Goal: Transaction & Acquisition: Purchase product/service

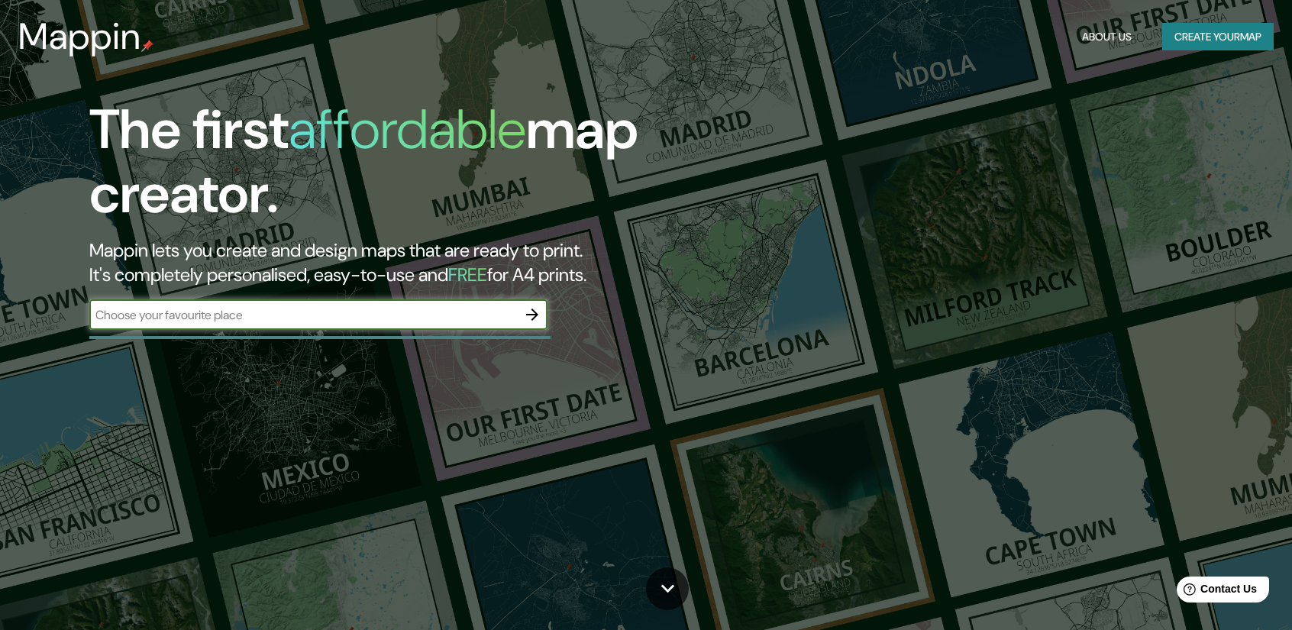
click at [453, 320] on input "text" at bounding box center [302, 315] width 427 height 18
type input "salta"
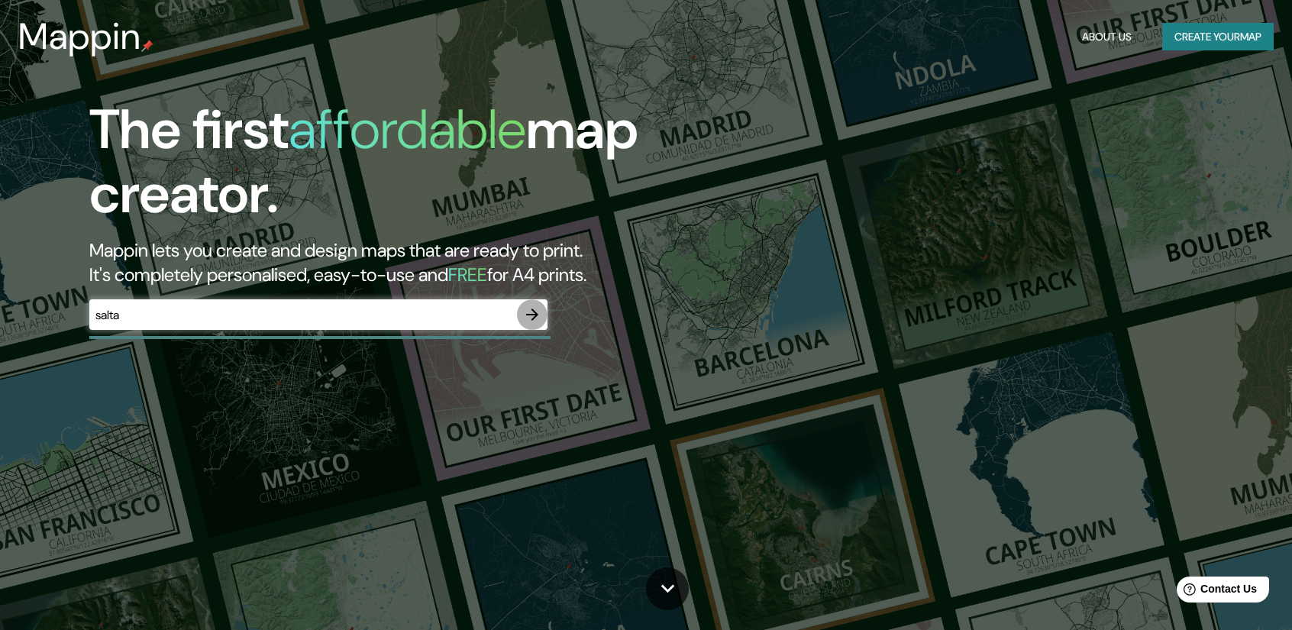
click at [524, 319] on icon "button" at bounding box center [532, 314] width 18 height 18
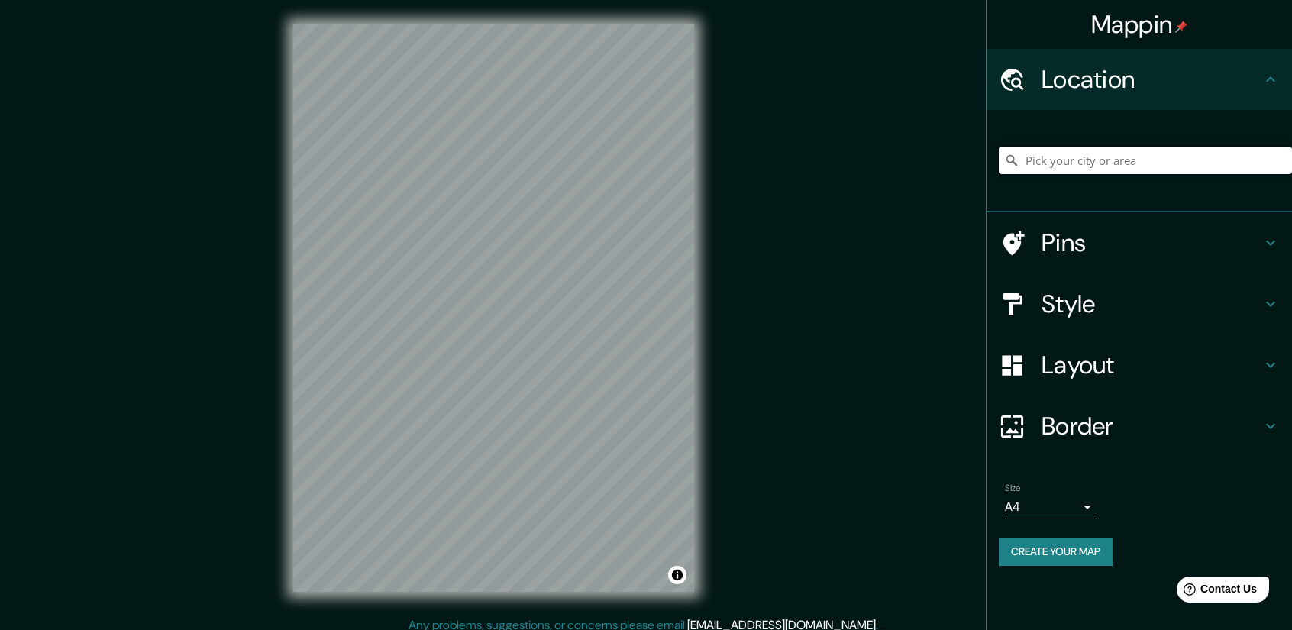
click at [1101, 163] on input "Pick your city or area" at bounding box center [1144, 160] width 293 height 27
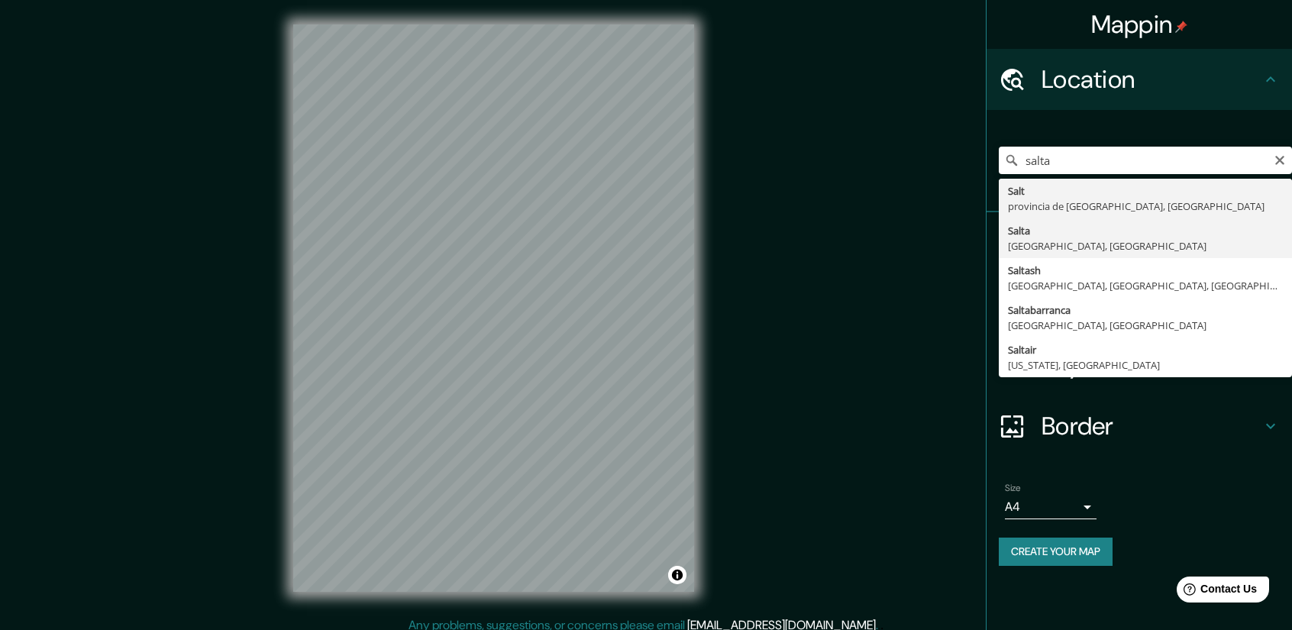
type input "Salta, [GEOGRAPHIC_DATA], [GEOGRAPHIC_DATA]"
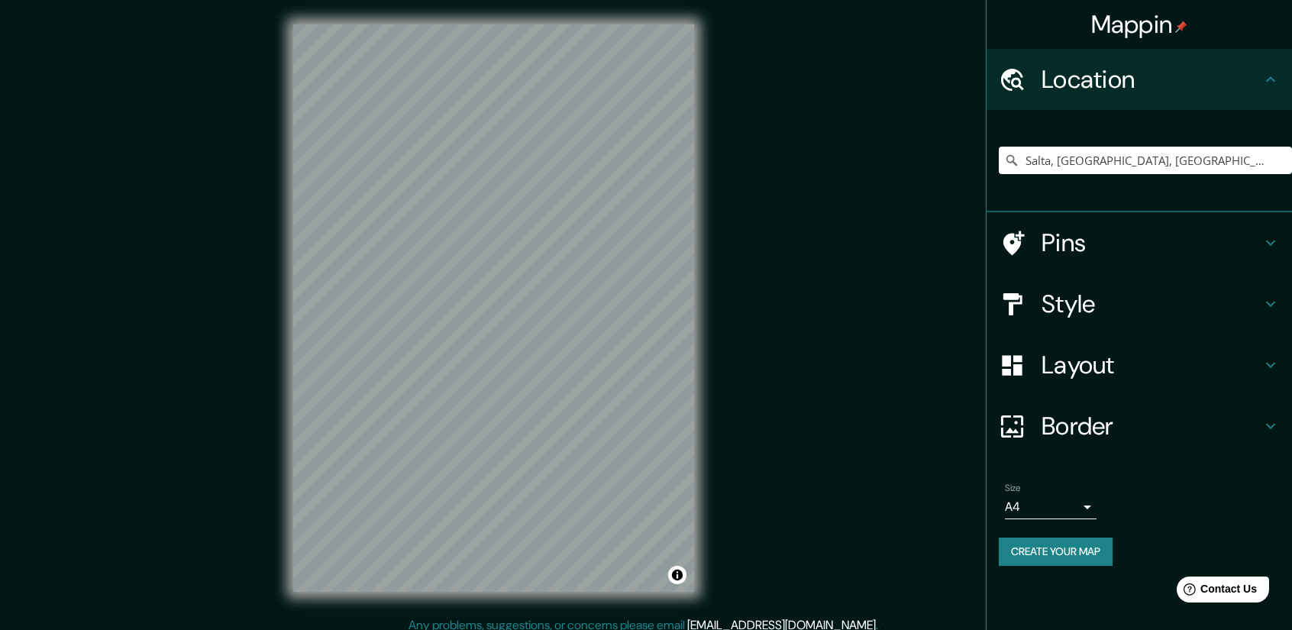
click at [1209, 365] on h4 "Layout" at bounding box center [1151, 365] width 220 height 31
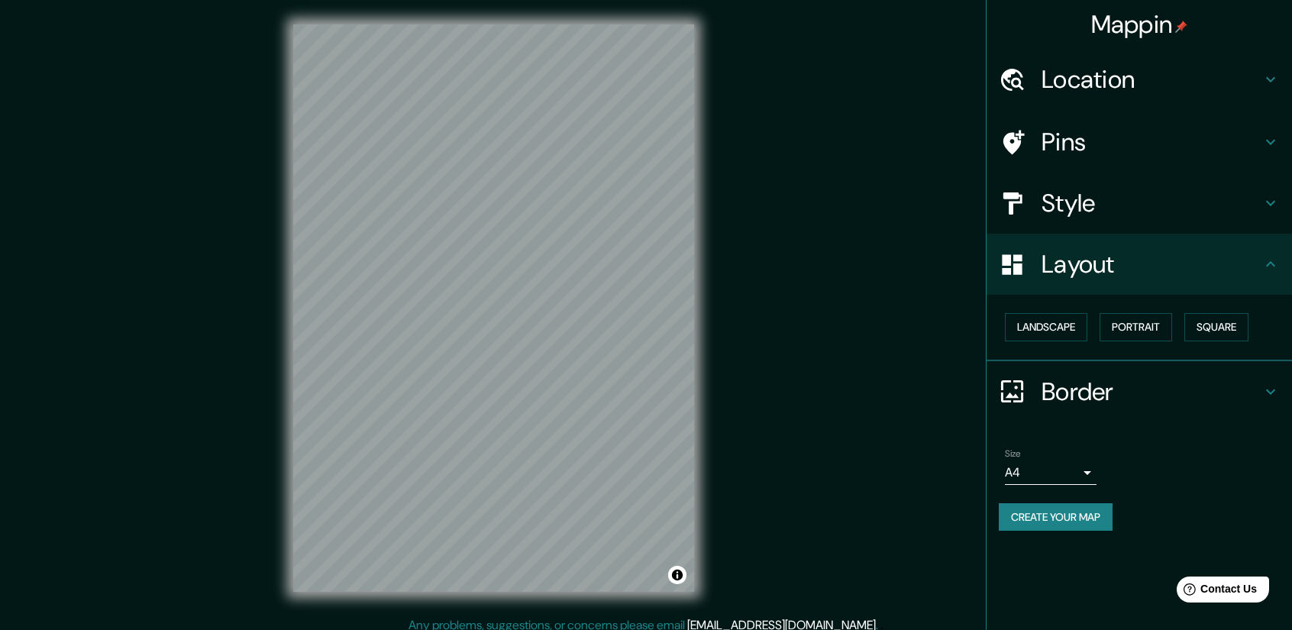
click at [1235, 269] on h4 "Layout" at bounding box center [1151, 264] width 220 height 31
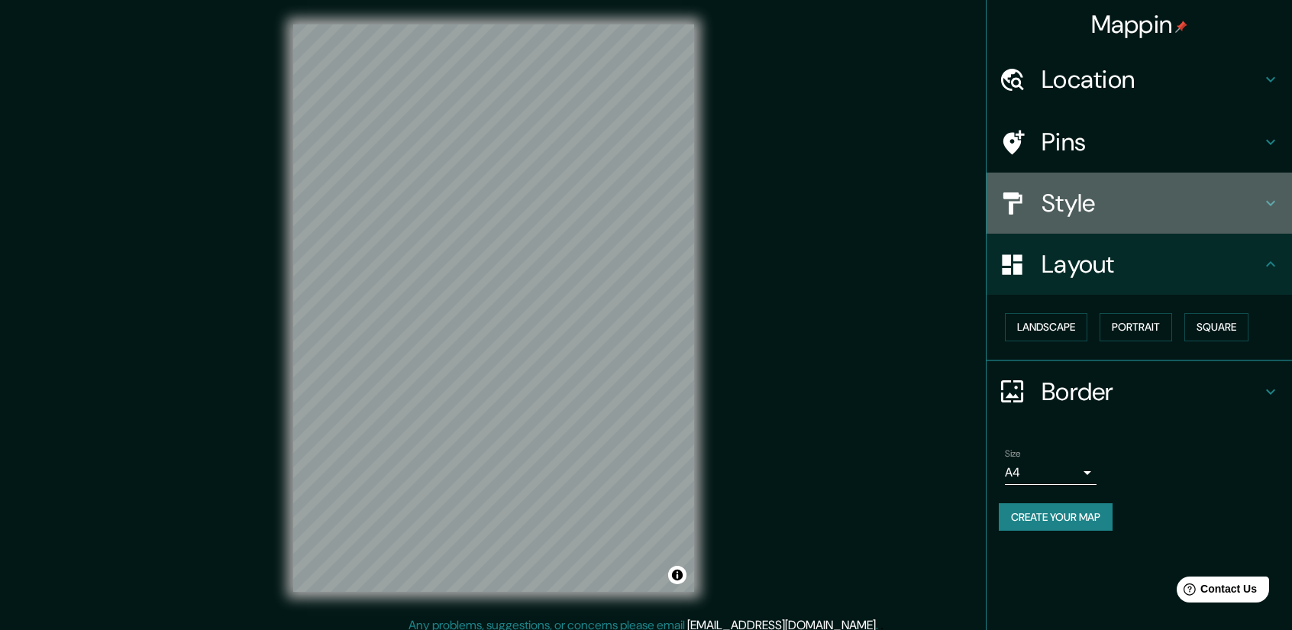
click at [1260, 208] on h4 "Style" at bounding box center [1151, 203] width 220 height 31
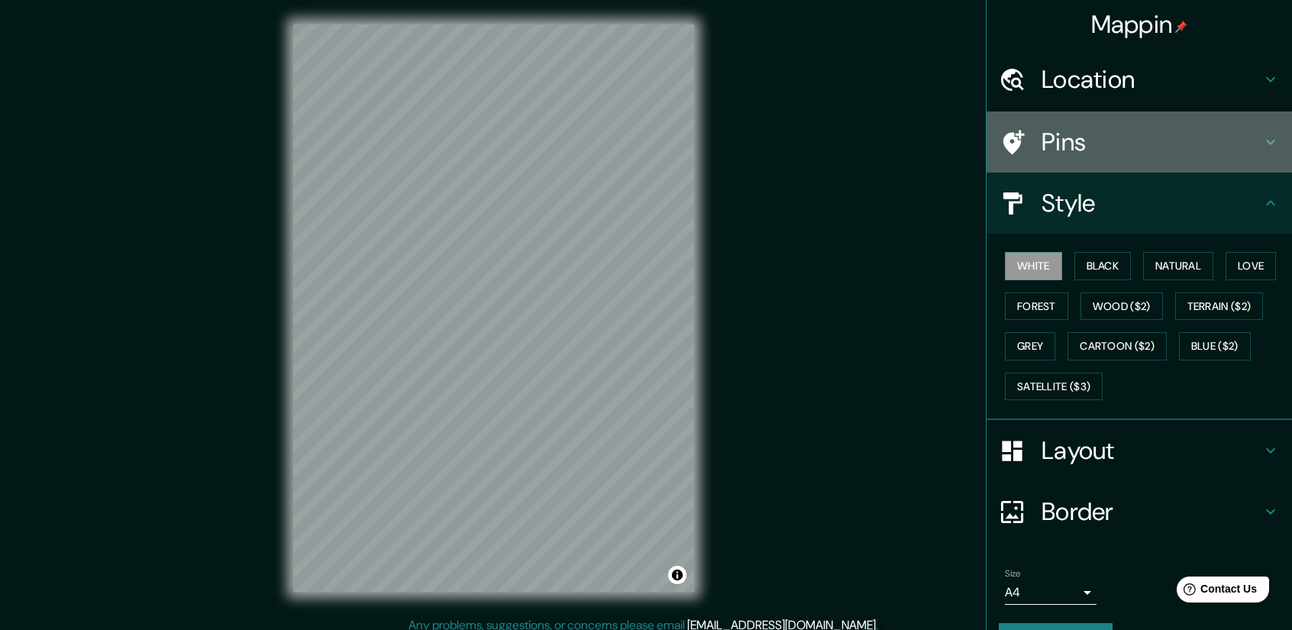
click at [1244, 155] on h4 "Pins" at bounding box center [1151, 142] width 220 height 31
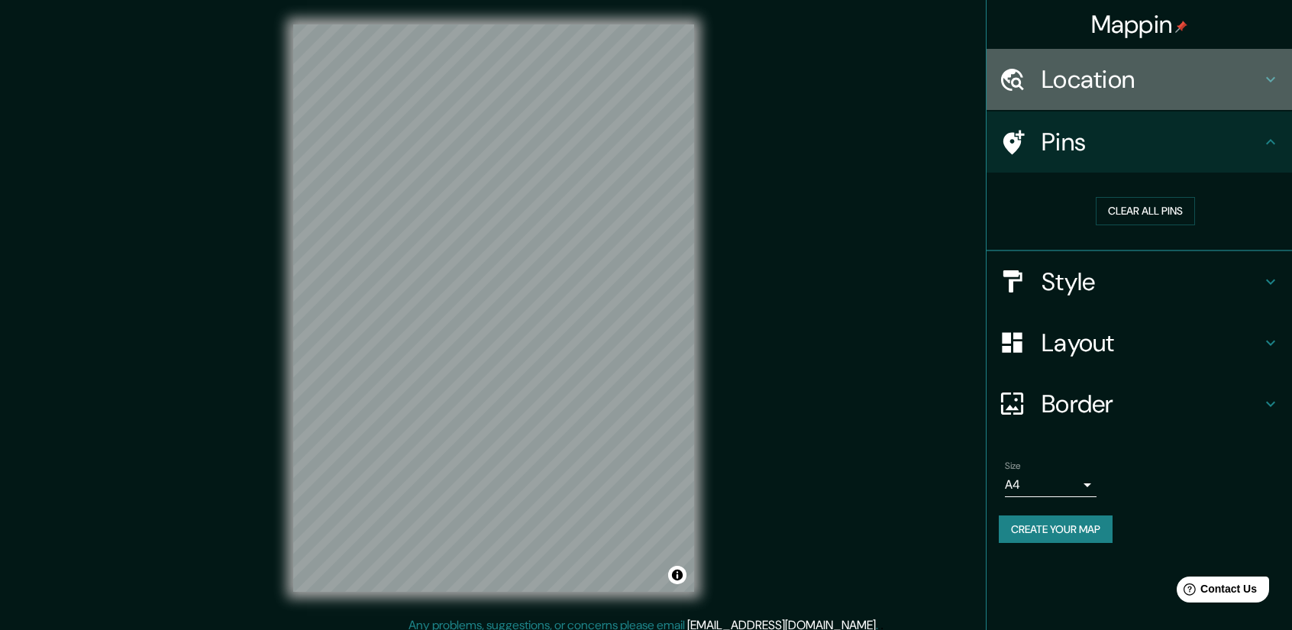
click at [1239, 89] on h4 "Location" at bounding box center [1151, 79] width 220 height 31
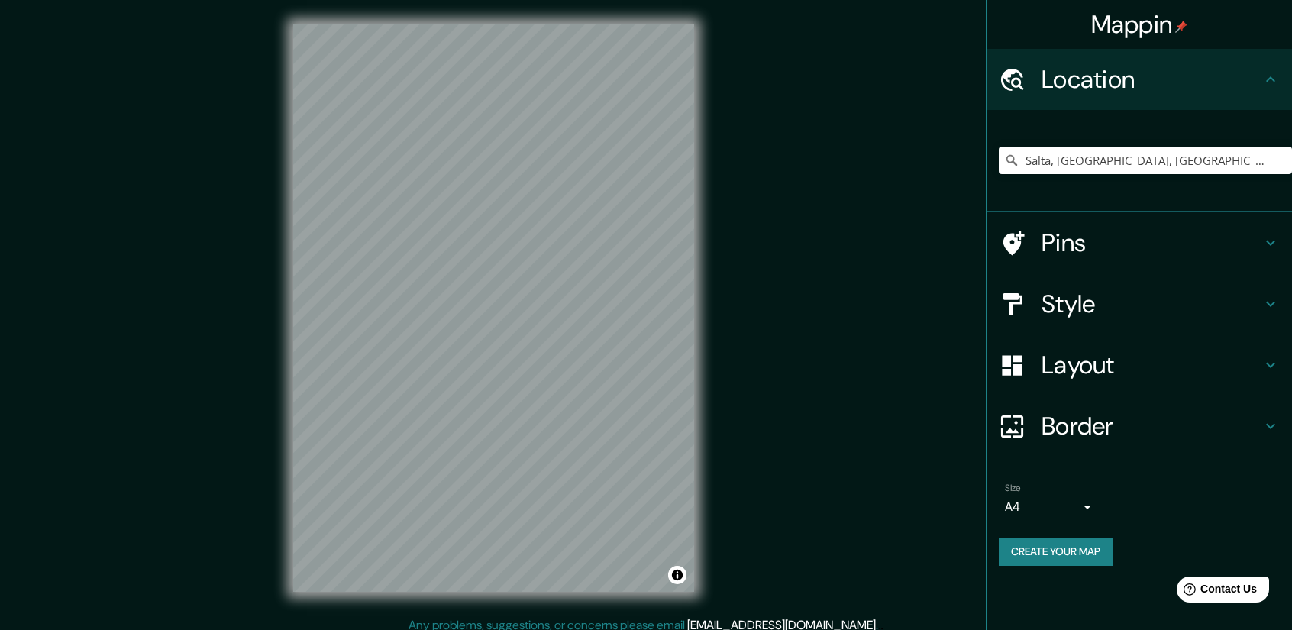
click at [1240, 85] on h4 "Location" at bounding box center [1151, 79] width 220 height 31
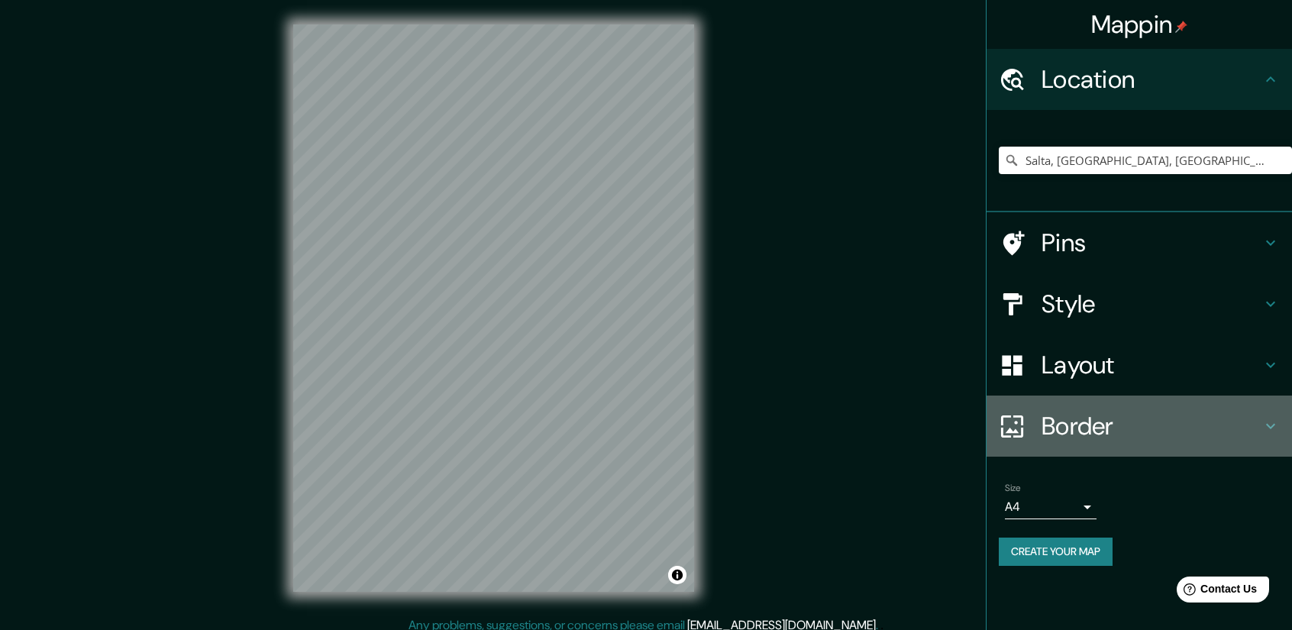
click at [1153, 425] on h4 "Border" at bounding box center [1151, 426] width 220 height 31
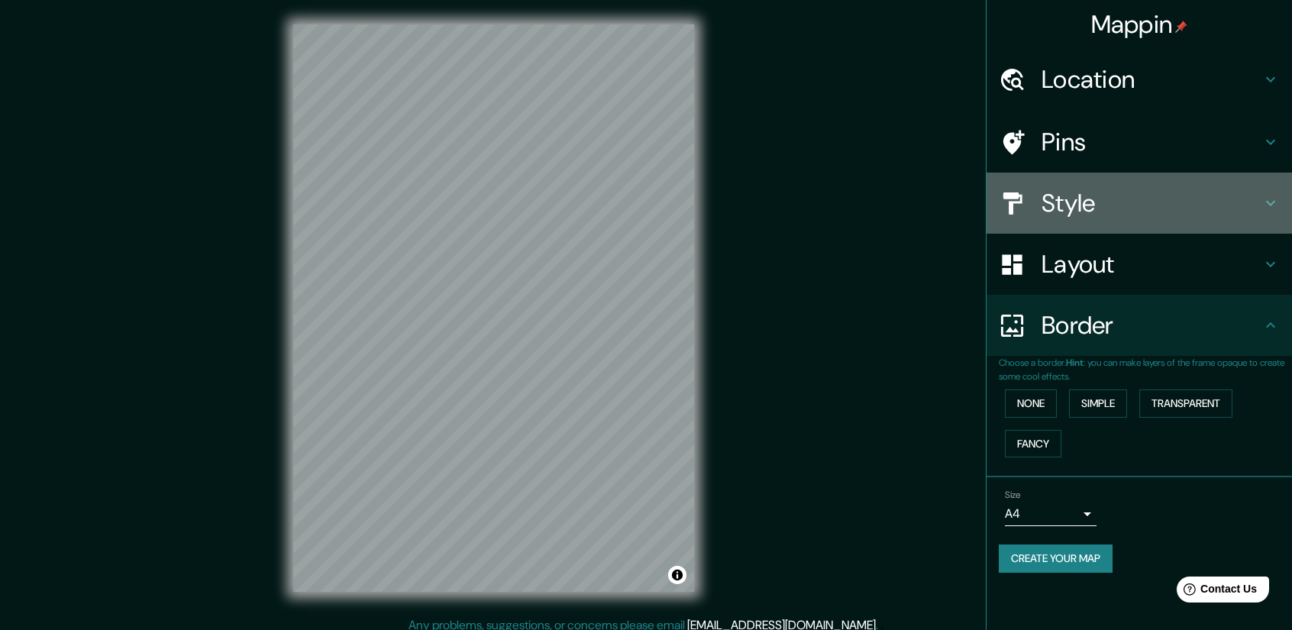
click at [1146, 198] on h4 "Style" at bounding box center [1151, 203] width 220 height 31
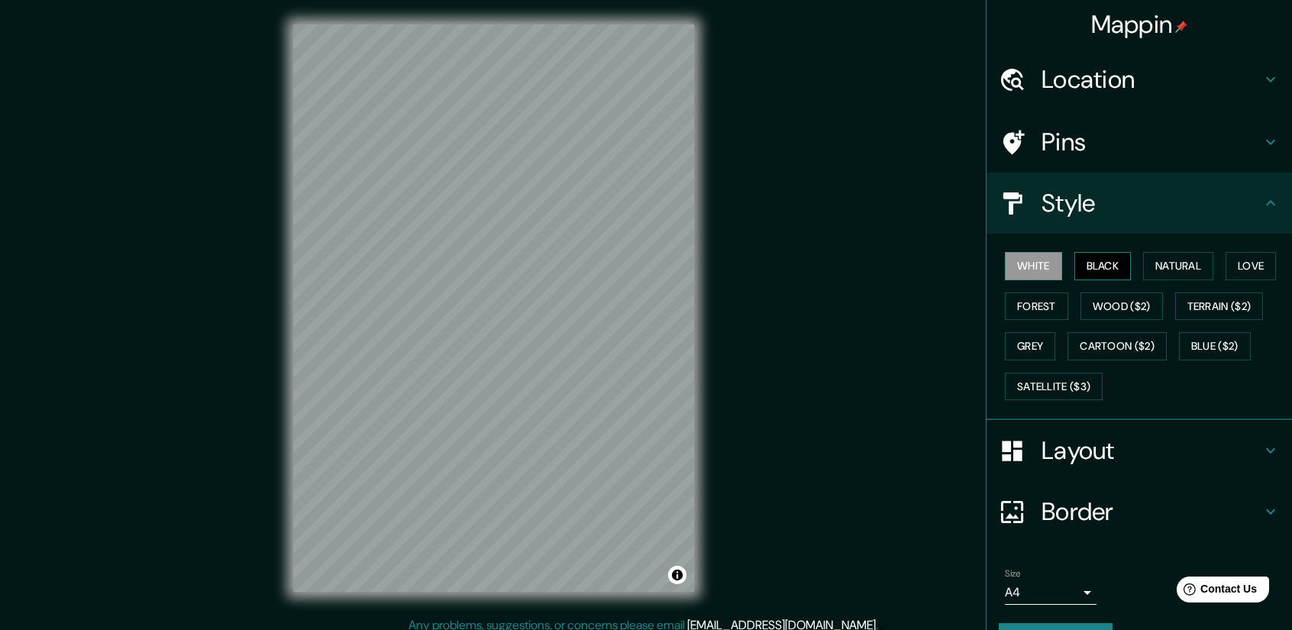
click at [1094, 263] on button "Black" at bounding box center [1102, 266] width 57 height 28
click at [1073, 380] on button "Satellite ($3)" at bounding box center [1054, 386] width 98 height 28
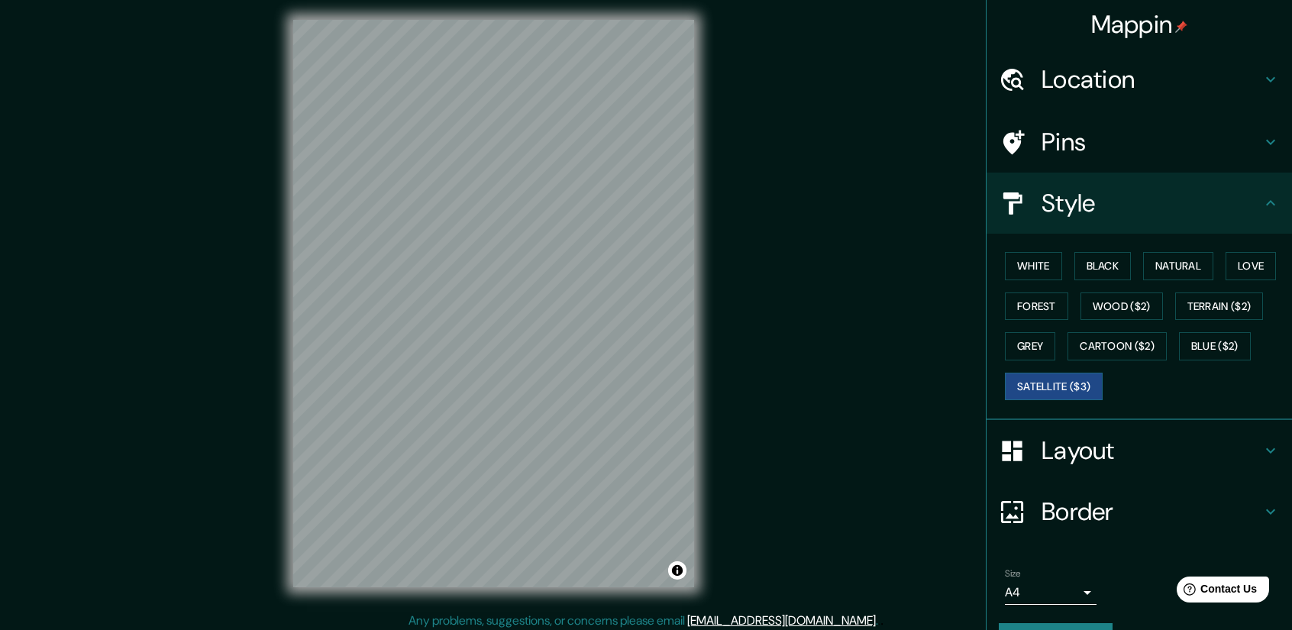
scroll to position [10, 0]
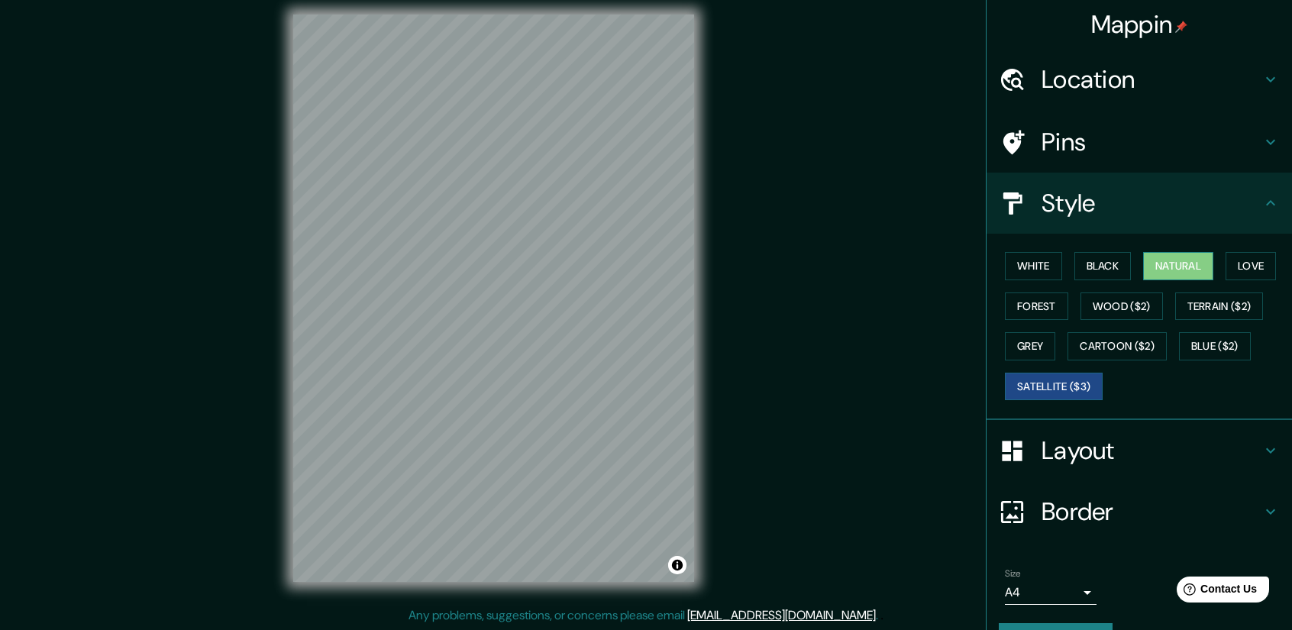
click at [1153, 271] on button "Natural" at bounding box center [1178, 266] width 70 height 28
click at [1262, 273] on button "Love" at bounding box center [1250, 266] width 50 height 28
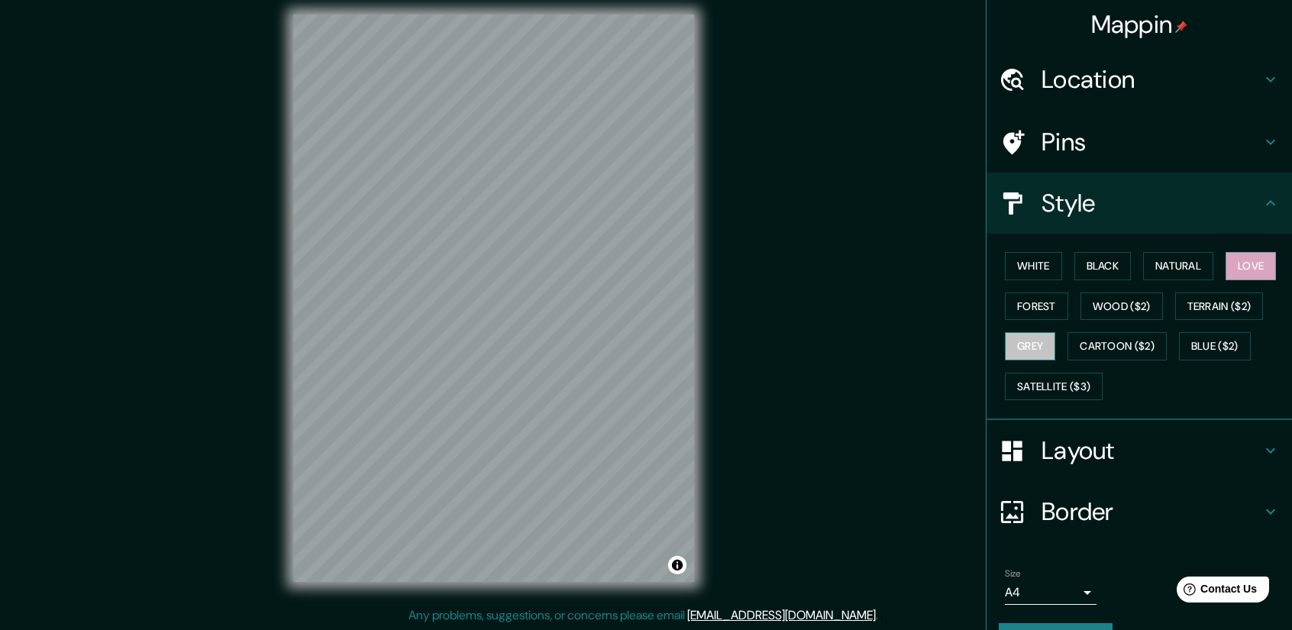
click at [1012, 344] on button "Grey" at bounding box center [1030, 346] width 50 height 28
click at [1024, 308] on button "Forest" at bounding box center [1036, 306] width 63 height 28
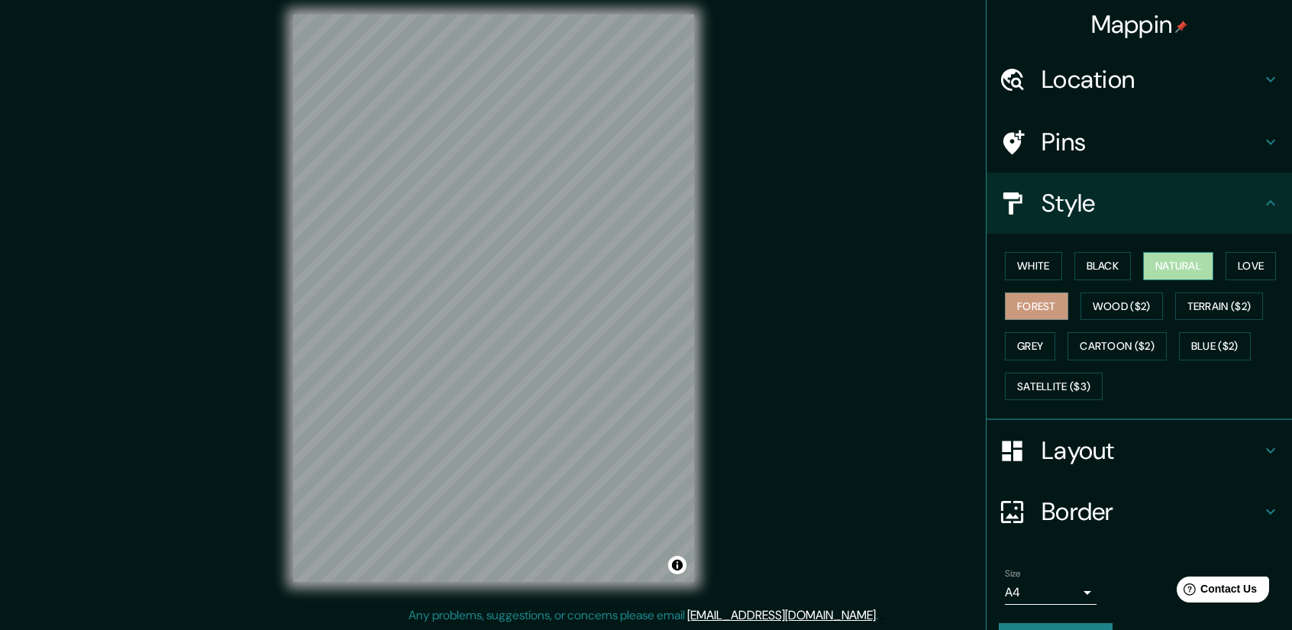
click at [1143, 268] on button "Natural" at bounding box center [1178, 266] width 70 height 28
click at [1110, 271] on button "Black" at bounding box center [1102, 266] width 57 height 28
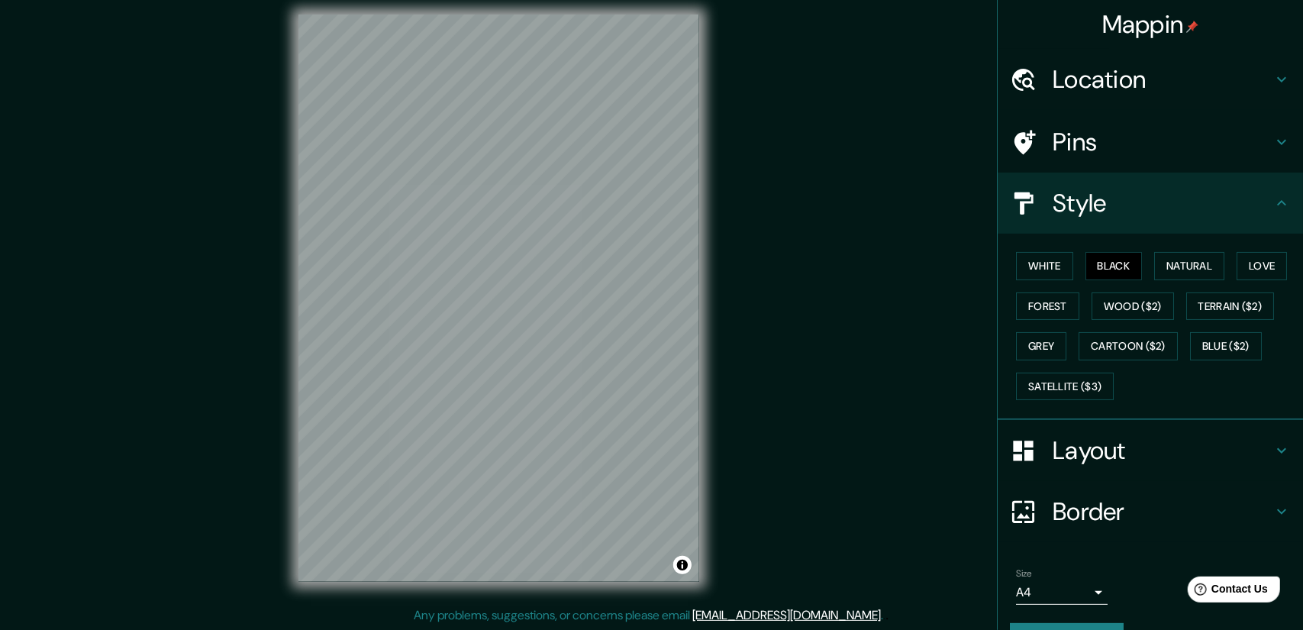
click at [1053, 598] on body "Mappin Location [GEOGRAPHIC_DATA], [GEOGRAPHIC_DATA], [GEOGRAPHIC_DATA] Pins St…" at bounding box center [651, 305] width 1303 height 630
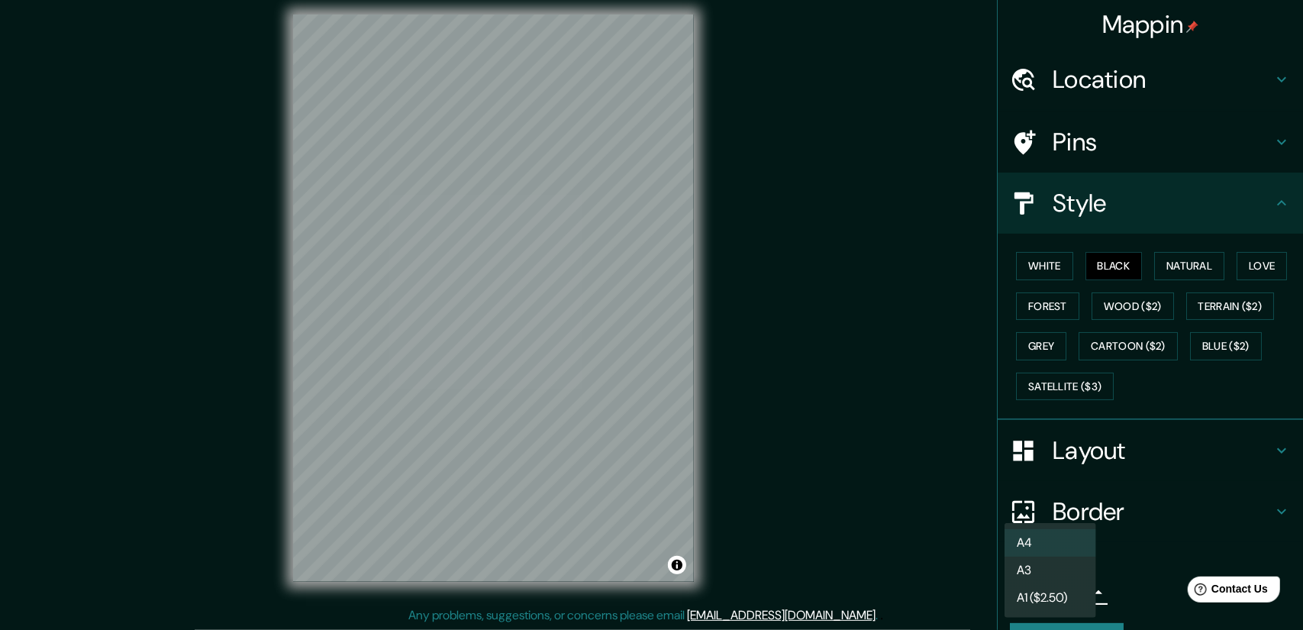
click at [1076, 572] on li "A3" at bounding box center [1051, 569] width 92 height 27
type input "a4"
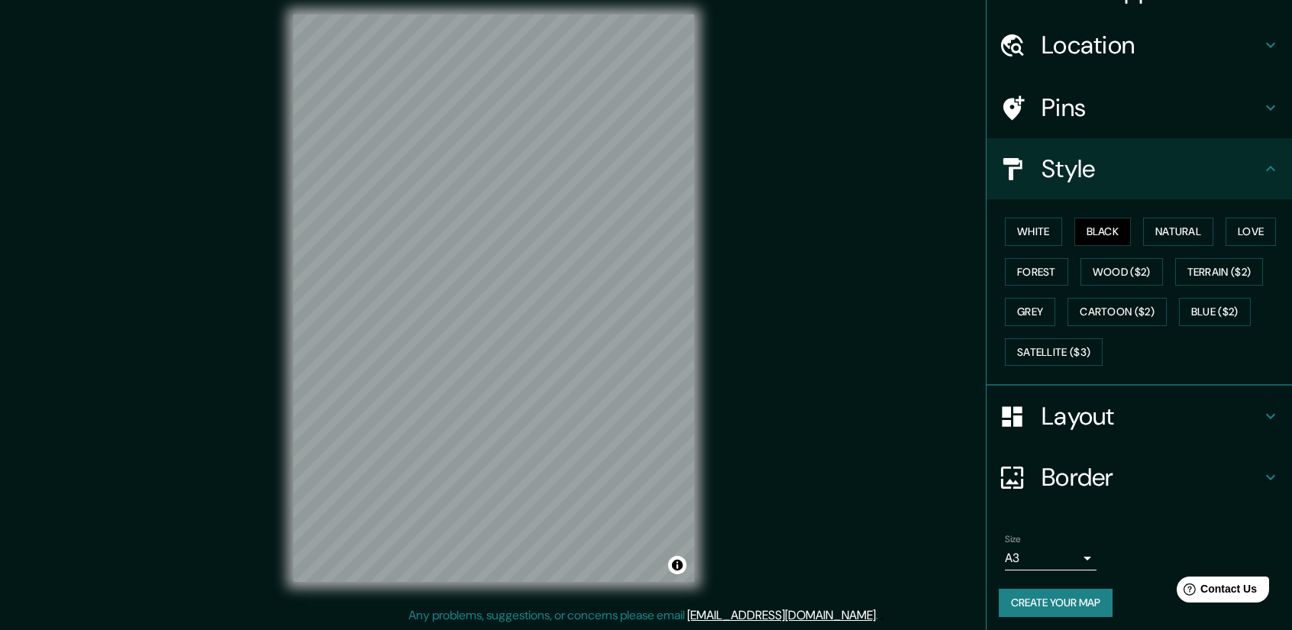
scroll to position [37, 0]
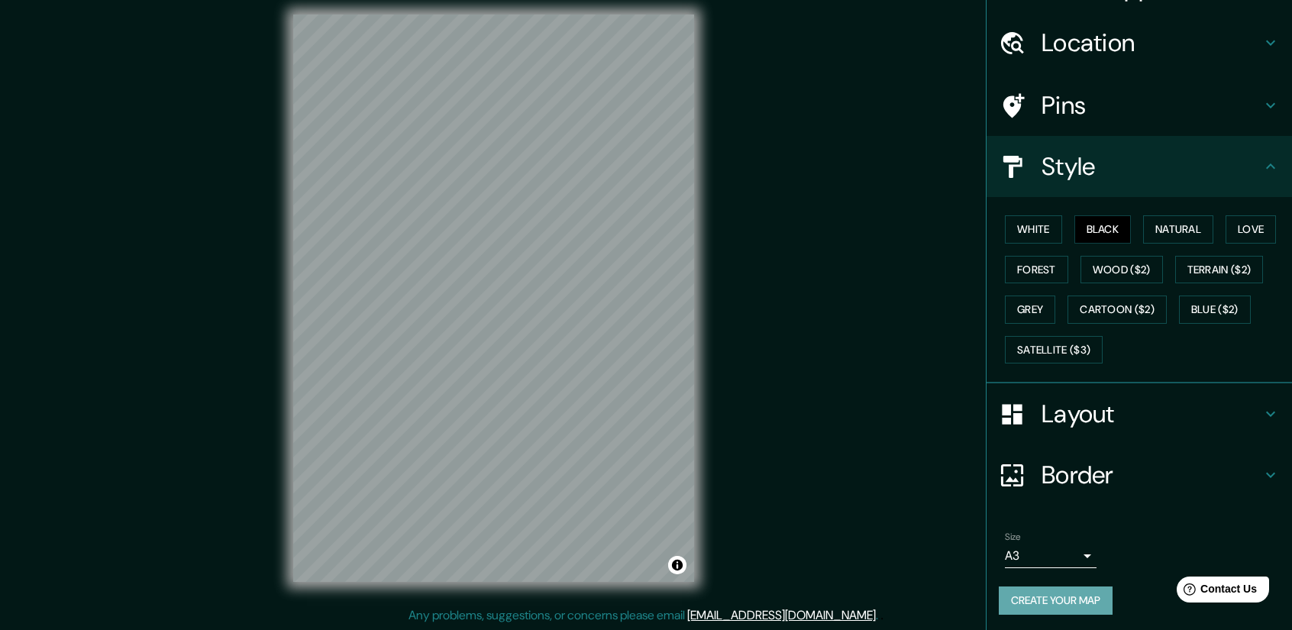
click at [1095, 610] on button "Create your map" at bounding box center [1055, 600] width 114 height 28
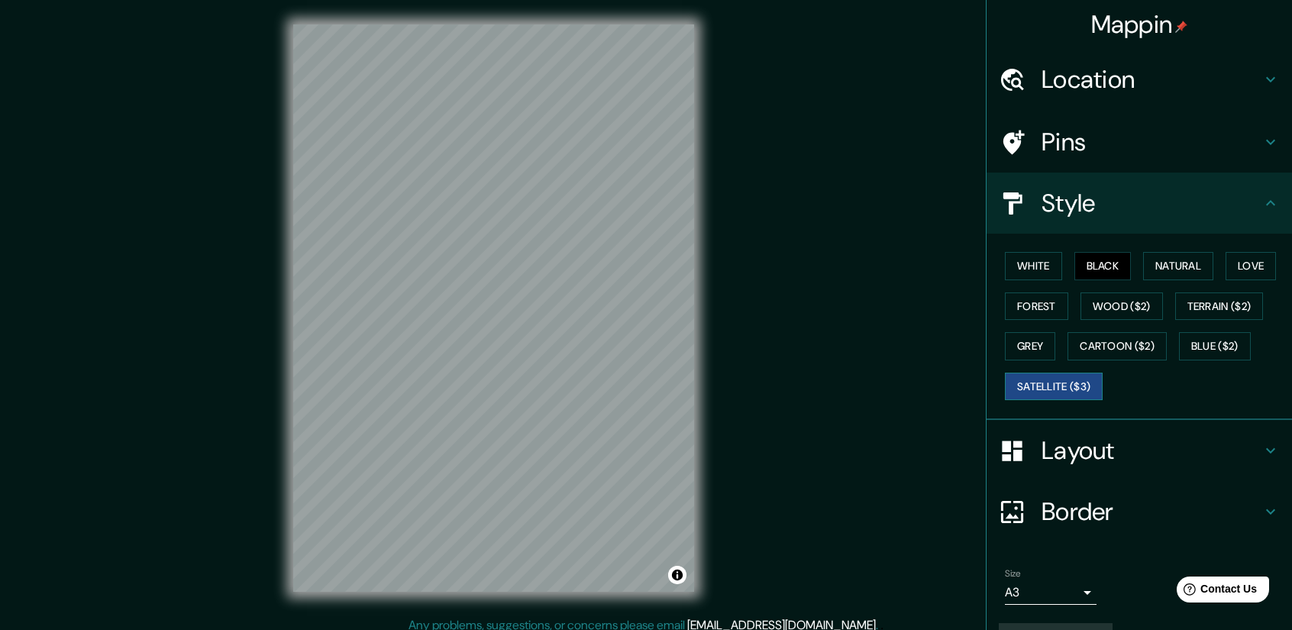
scroll to position [0, 0]
click at [1195, 211] on h4 "Style" at bounding box center [1151, 203] width 220 height 31
click at [1219, 214] on h4 "Style" at bounding box center [1151, 203] width 220 height 31
click at [1256, 459] on div "Layout" at bounding box center [1138, 450] width 305 height 61
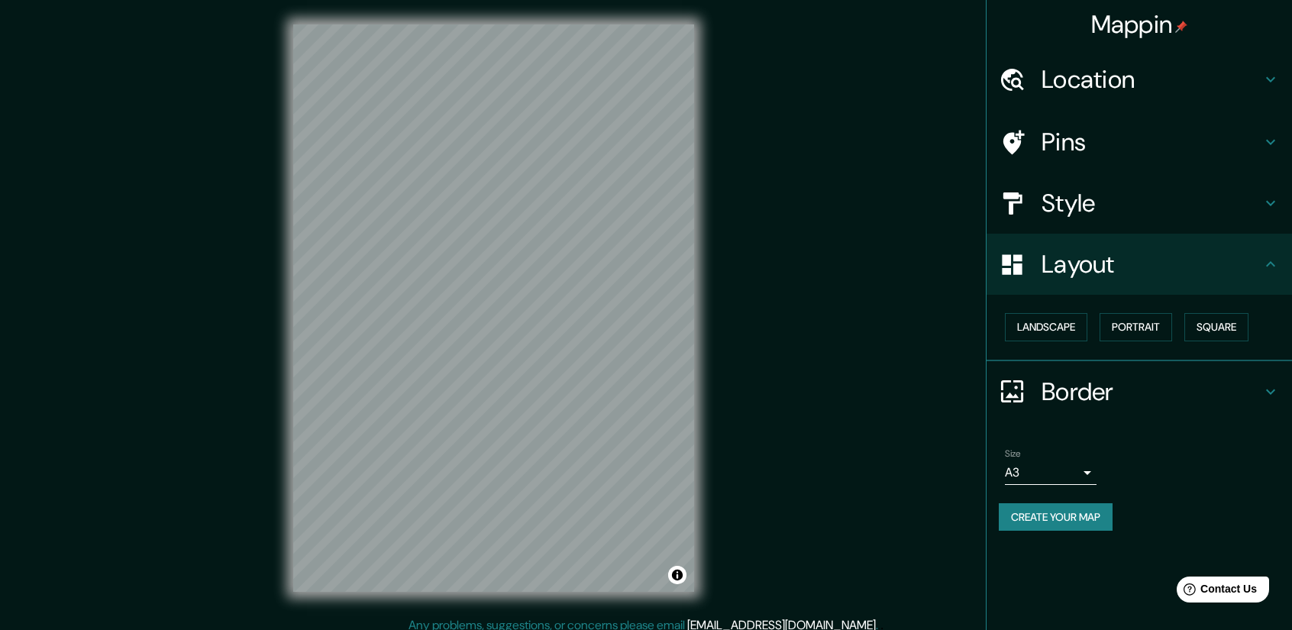
click at [713, 321] on div "© Mapbox © OpenStreetMap Improve this map" at bounding box center [494, 308] width 450 height 616
click at [818, 327] on div "Mappin Location [GEOGRAPHIC_DATA], [GEOGRAPHIC_DATA], [GEOGRAPHIC_DATA] Pins St…" at bounding box center [646, 320] width 1292 height 640
